Goal: Information Seeking & Learning: Learn about a topic

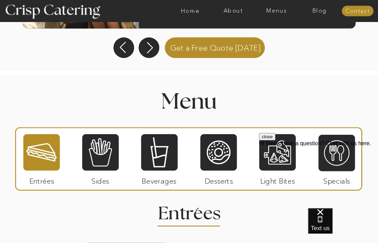
scroll to position [660, 0]
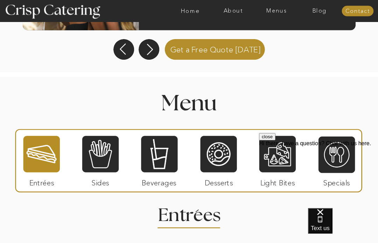
click at [162, 159] on div at bounding box center [159, 154] width 36 height 38
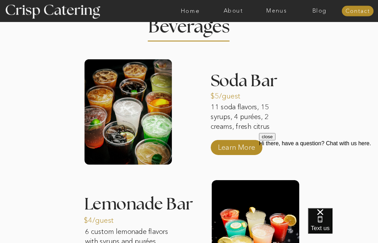
scroll to position [849, 0]
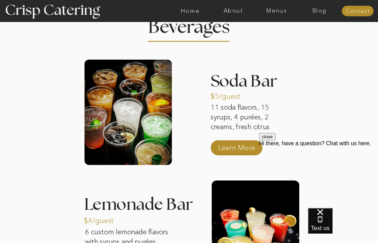
click at [245, 148] on p "Learn More" at bounding box center [237, 146] width 42 height 18
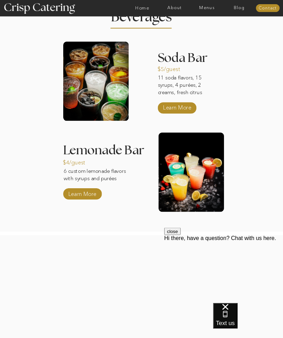
click at [217, 242] on div at bounding box center [142, 322] width 398 height 174
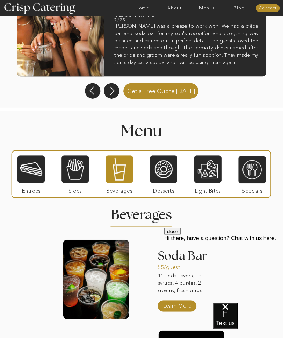
scroll to position [441, 0]
click at [211, 173] on div at bounding box center [208, 169] width 27 height 28
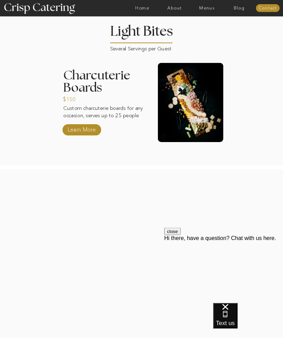
scroll to position [653, 0]
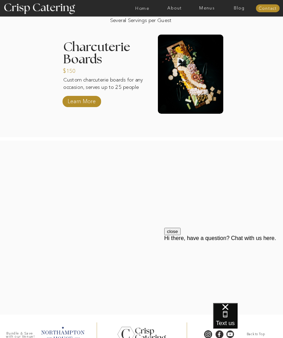
click at [190, 82] on div at bounding box center [191, 74] width 66 height 79
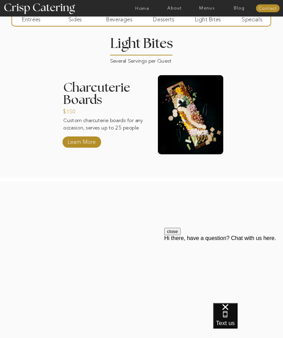
scroll to position [608, 0]
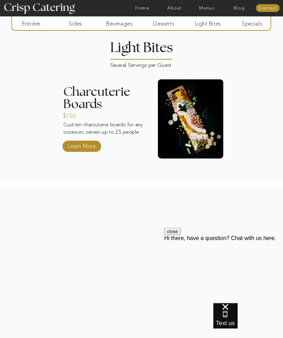
click at [180, 118] on div at bounding box center [191, 119] width 66 height 79
click at [92, 102] on h3 "Charcuterie Boards" at bounding box center [106, 98] width 87 height 25
click at [82, 143] on p "Learn More" at bounding box center [81, 146] width 31 height 14
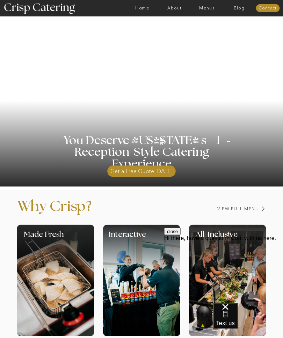
scroll to position [0, 0]
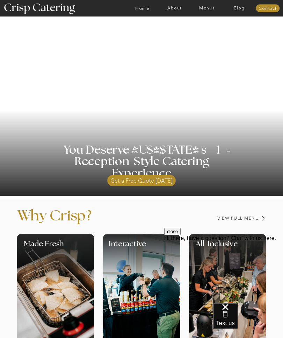
click at [177, 6] on nav "About" at bounding box center [175, 8] width 32 height 5
click at [179, 20] on nav "About Crisp" at bounding box center [176, 22] width 27 height 5
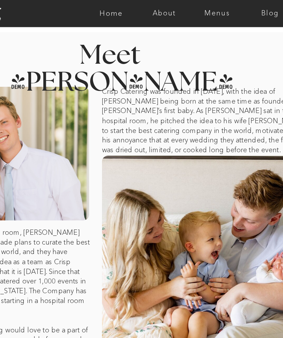
click at [191, 8] on nav "Menus" at bounding box center [207, 8] width 32 height 5
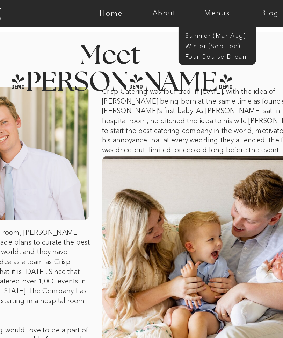
click at [188, 34] on nav "Four Course Dream" at bounding box center [209, 34] width 42 height 5
